Goal: Find specific page/section: Find specific page/section

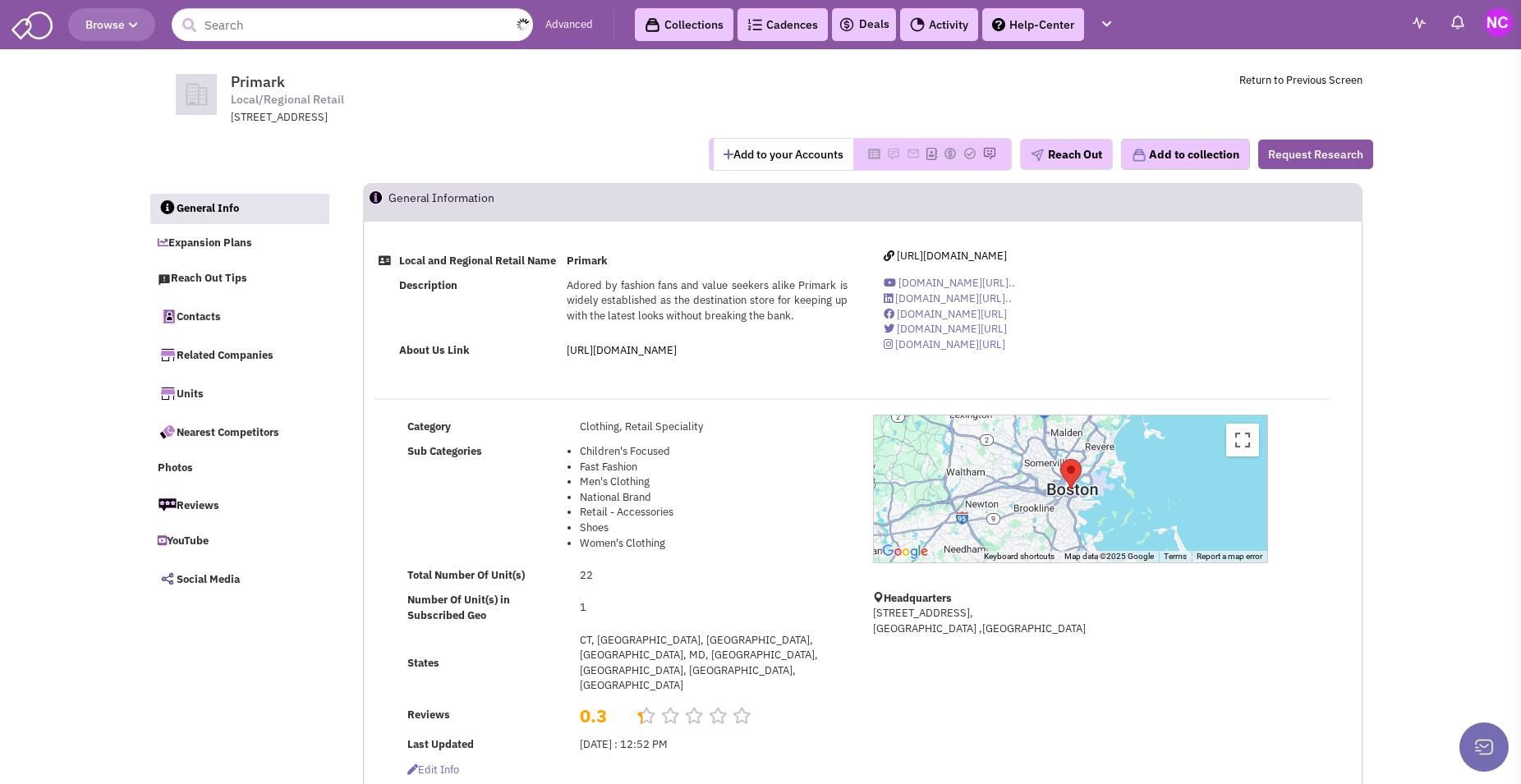
select select
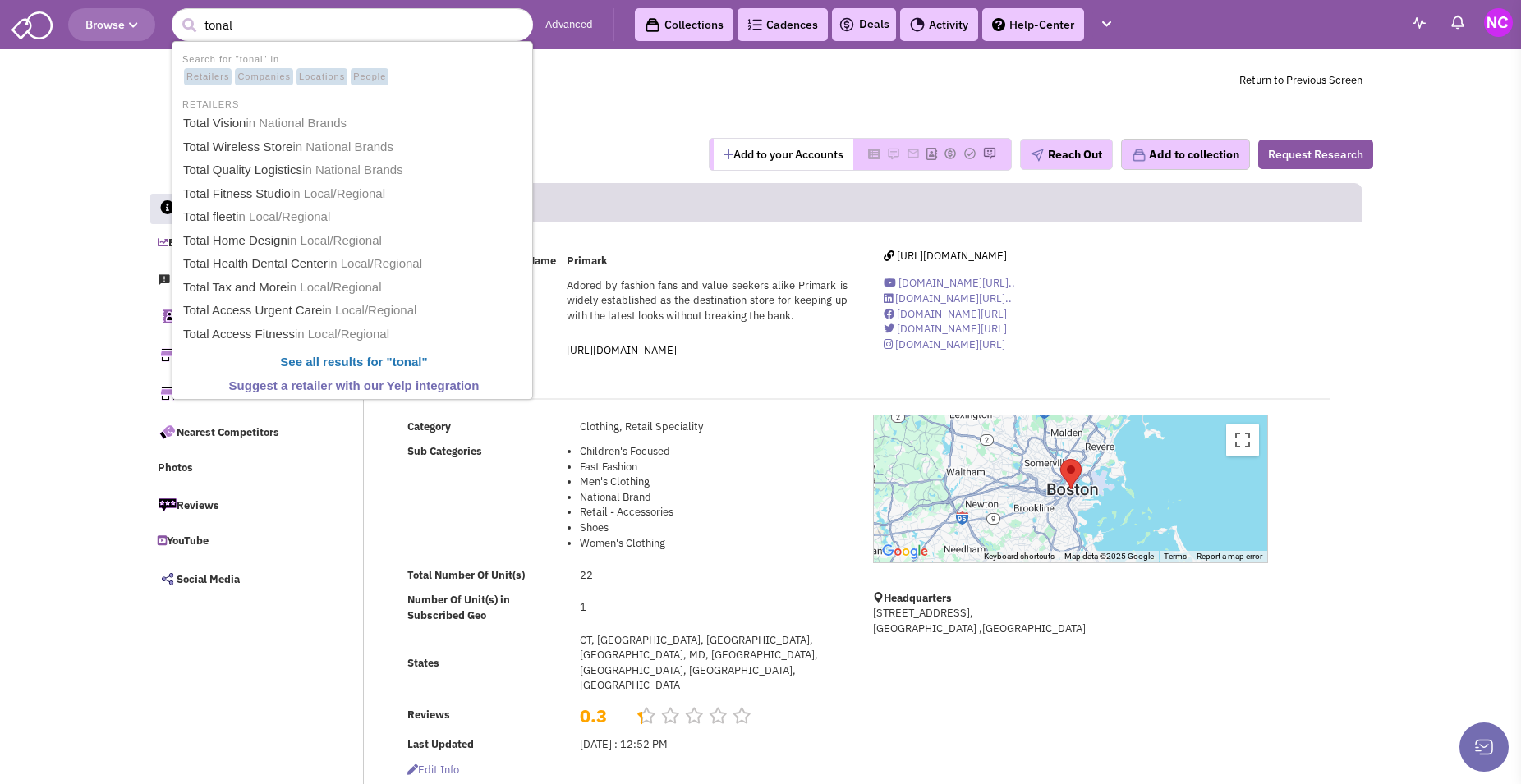
type input "tonal"
click at [177, 13] on button "submit" at bounding box center [189, 25] width 25 height 25
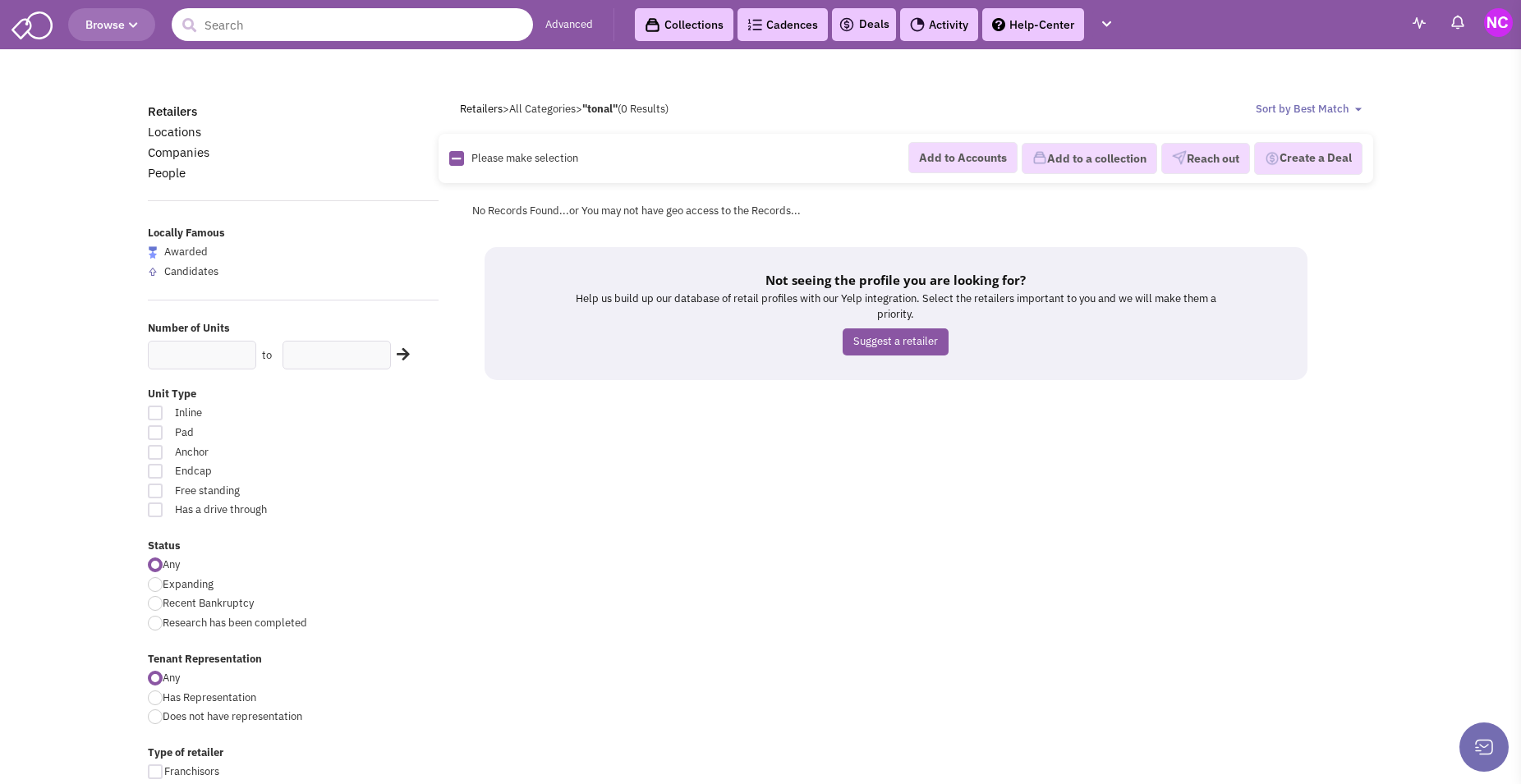
click at [448, 23] on input "text" at bounding box center [352, 25] width 361 height 33
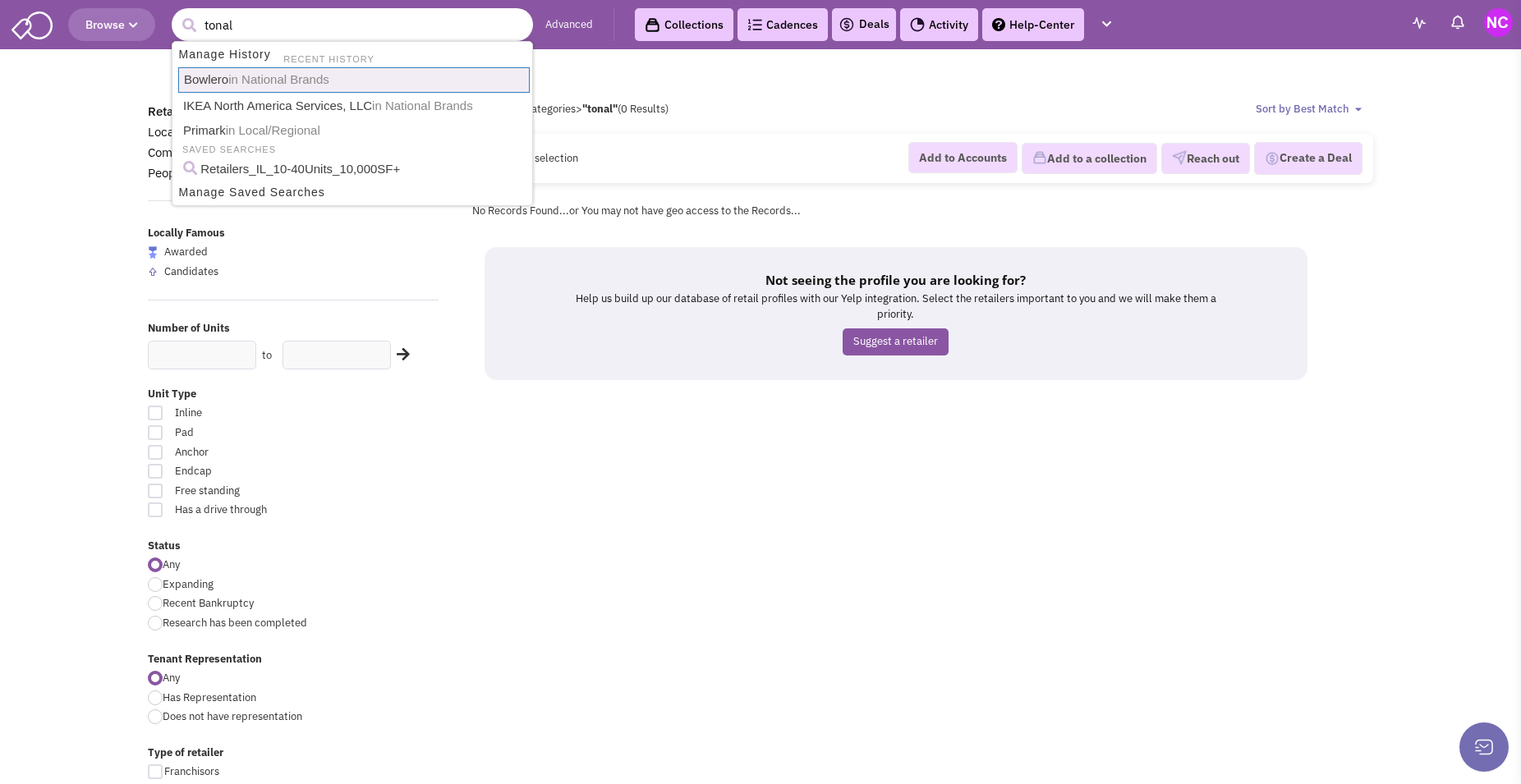
type input "Bowlero"
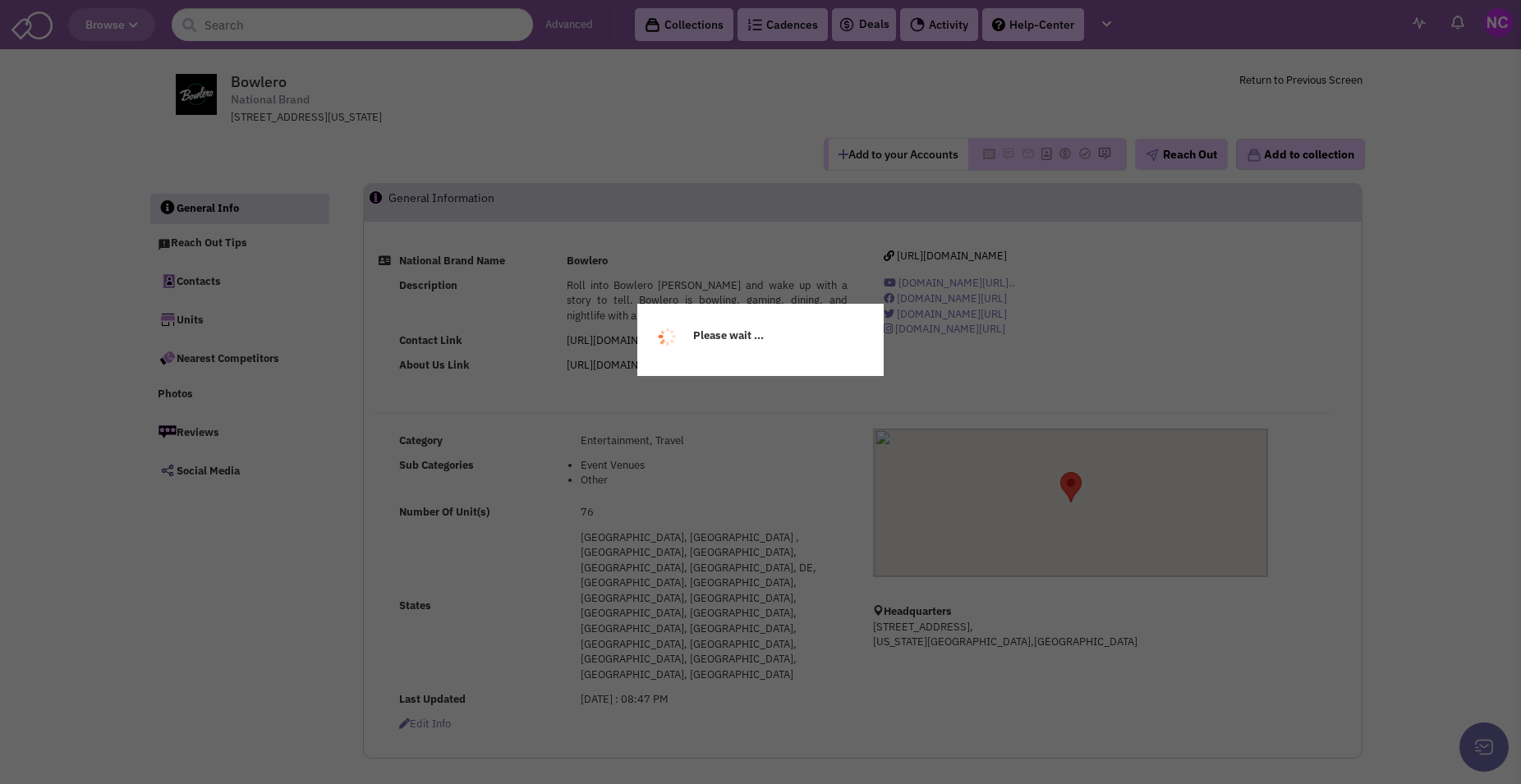
select select
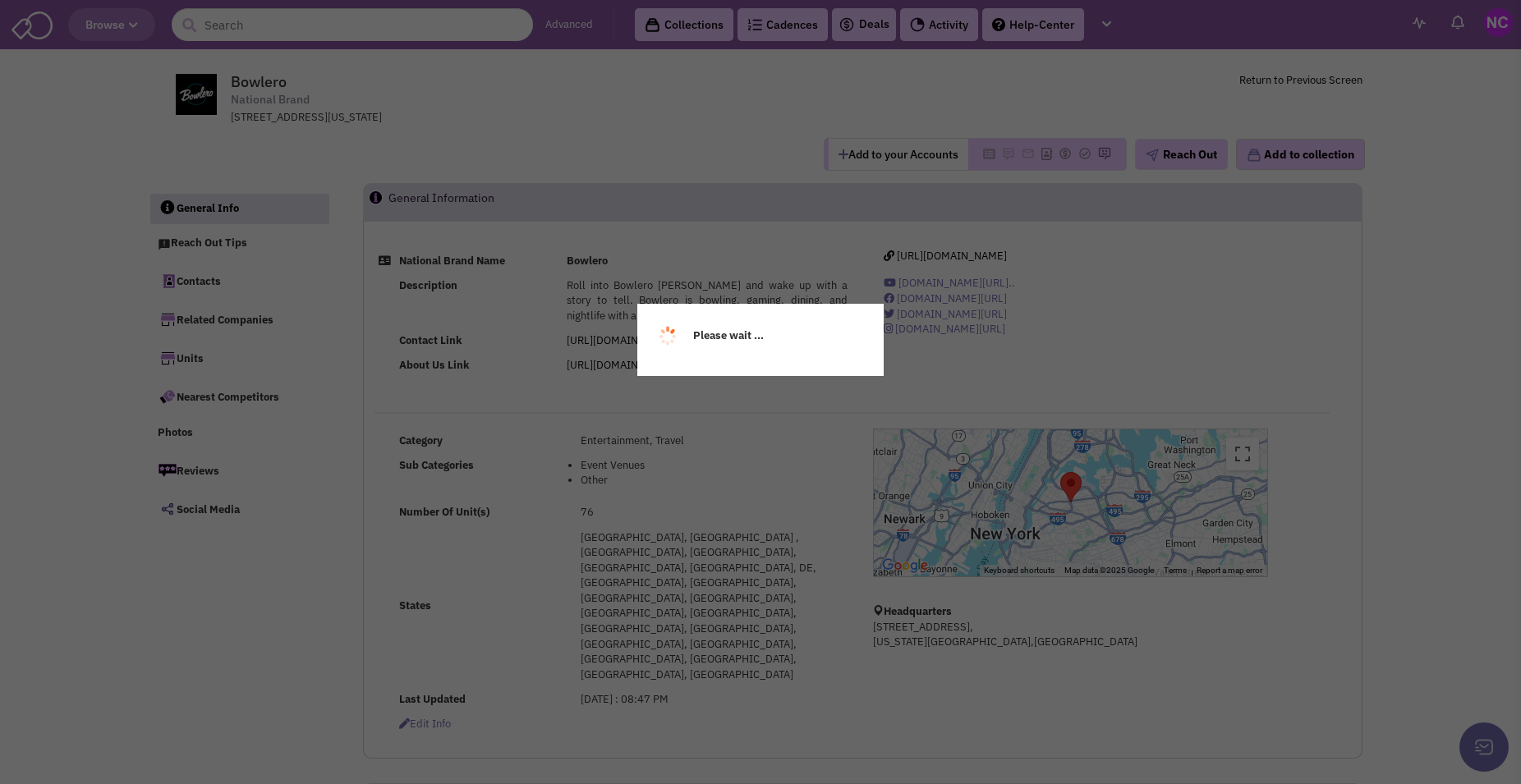
click at [368, 41] on div "Please wait ..." at bounding box center [760, 392] width 1521 height 784
select select
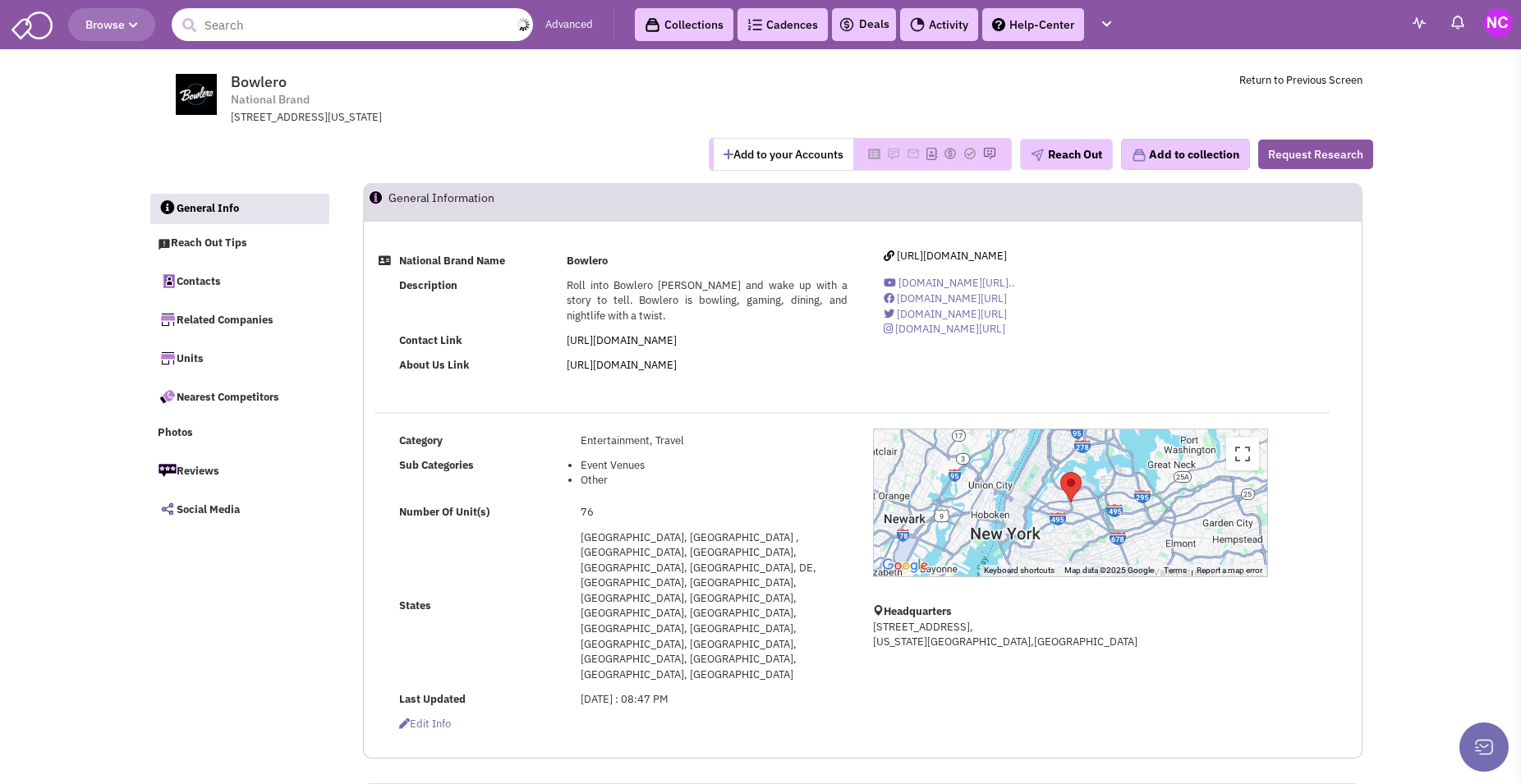
click at [308, 32] on input "text" at bounding box center [352, 25] width 361 height 33
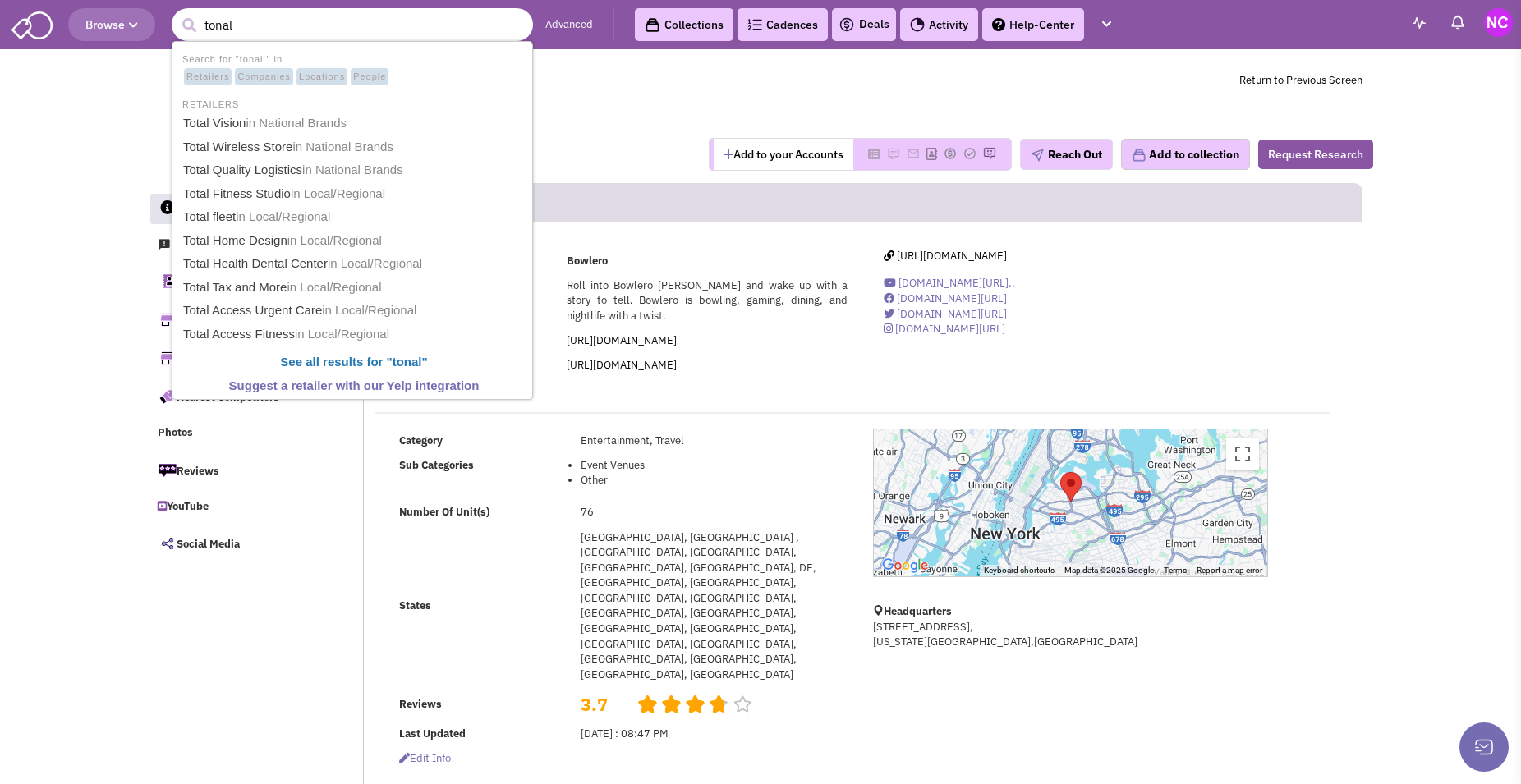
type input "tonal"
